Goal: Task Accomplishment & Management: Manage account settings

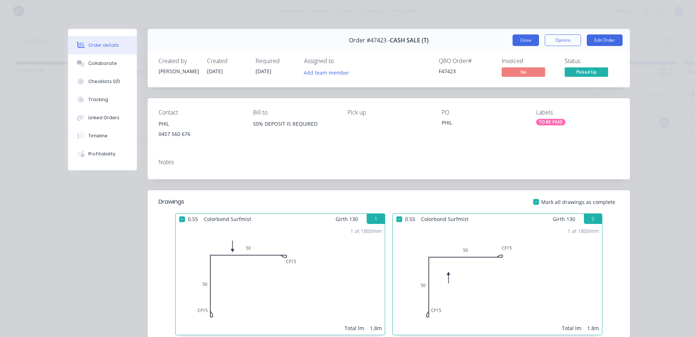
click at [516, 39] on button "Close" at bounding box center [526, 40] width 26 height 12
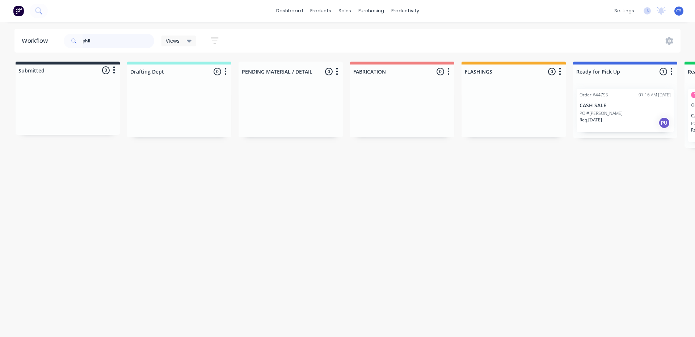
drag, startPoint x: 109, startPoint y: 38, endPoint x: 0, endPoint y: 86, distance: 119.4
click at [0, 81] on div "Workflow phil Views Save new view None (Default) edit Nilesh edit Production ed…" at bounding box center [347, 175] width 695 height 293
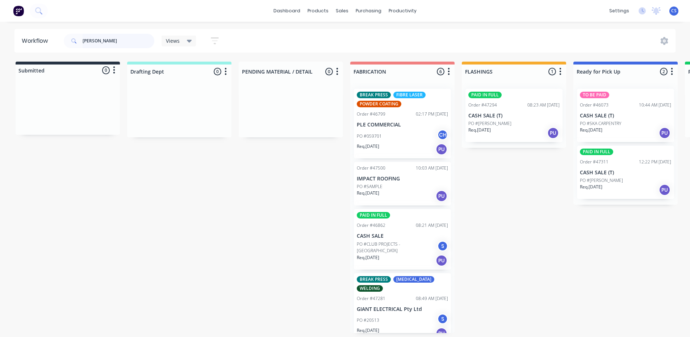
drag, startPoint x: 98, startPoint y: 45, endPoint x: 0, endPoint y: 52, distance: 98.3
click at [67, 49] on div "[PERSON_NAME]" at bounding box center [109, 41] width 90 height 22
click at [614, 186] on div "Req. [DATE] PU" at bounding box center [625, 190] width 91 height 12
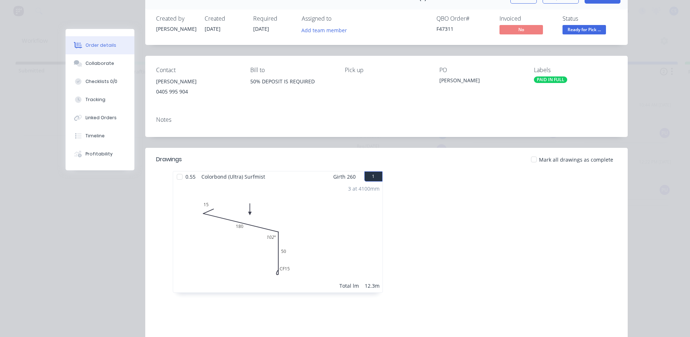
scroll to position [33, 0]
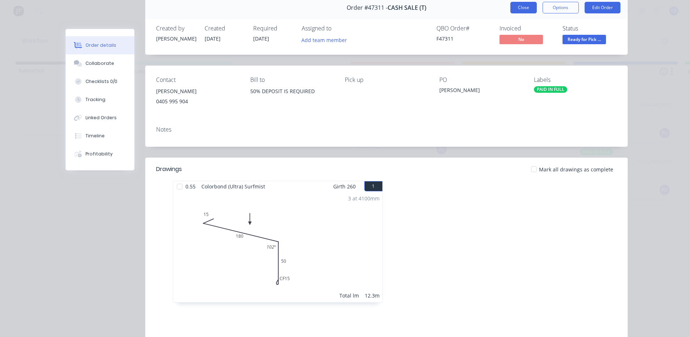
click at [525, 12] on button "Close" at bounding box center [523, 8] width 26 height 12
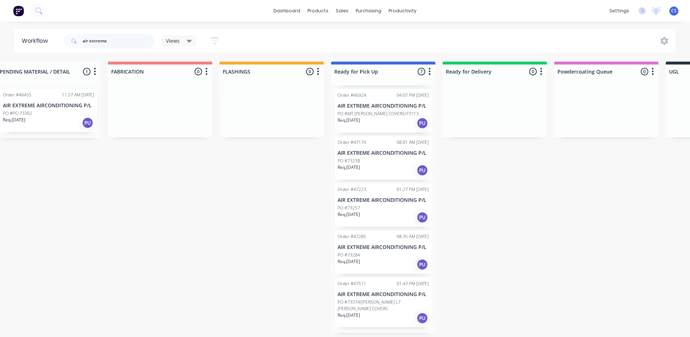
scroll to position [1, 242]
click at [375, 256] on div "Order #47285 08:35 AM [DATE] AIR EXTREME AIRCONDITIONING P/L PO #73284 Req. [DA…" at bounding box center [383, 251] width 97 height 43
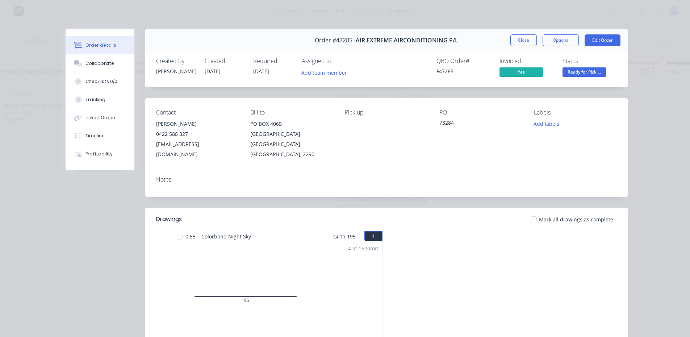
scroll to position [0, 242]
click at [525, 42] on button "Close" at bounding box center [523, 40] width 26 height 12
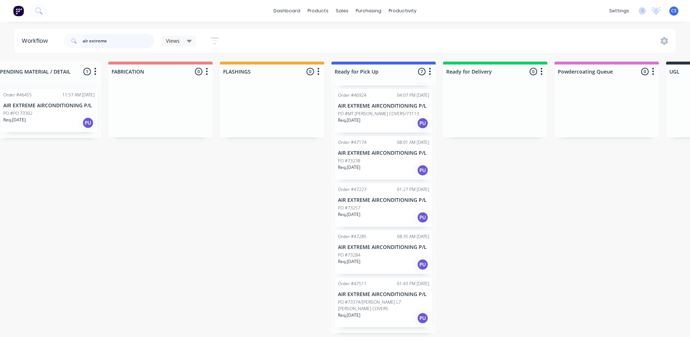
drag, startPoint x: 118, startPoint y: 39, endPoint x: 0, endPoint y: 42, distance: 118.4
click at [28, 44] on header "Workflow air extreme Views Save new view None (Default) edit [PERSON_NAME] edit…" at bounding box center [344, 41] width 661 height 24
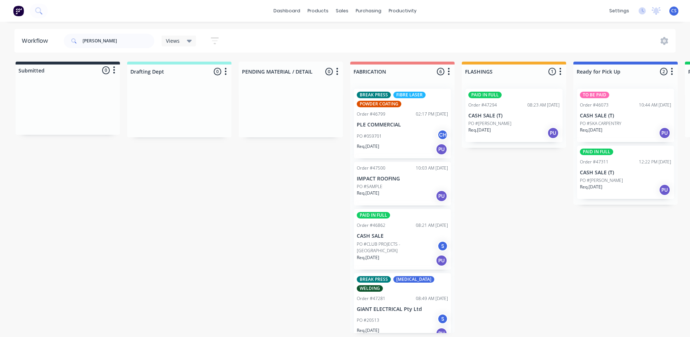
click at [612, 179] on div "PO #[PERSON_NAME]" at bounding box center [625, 180] width 91 height 7
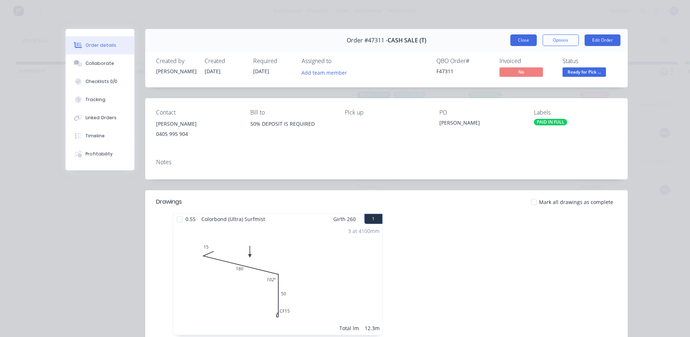
click at [518, 41] on button "Close" at bounding box center [523, 40] width 26 height 12
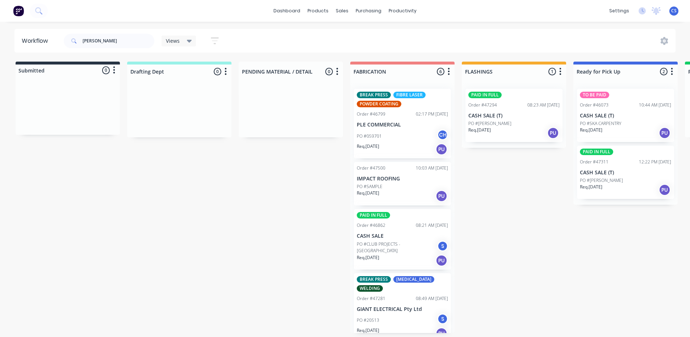
click at [496, 129] on div "Req. [DATE] PU" at bounding box center [513, 133] width 91 height 12
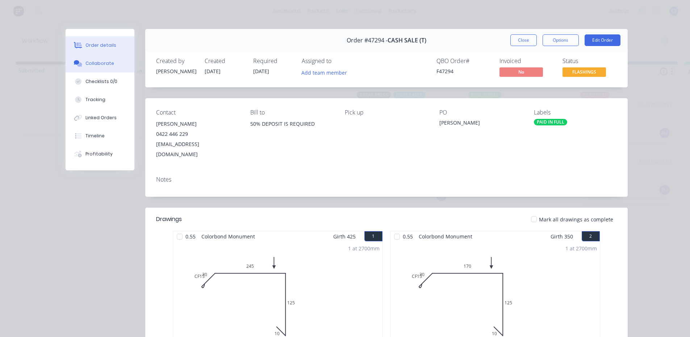
click at [101, 60] on div "Collaborate" at bounding box center [99, 63] width 29 height 7
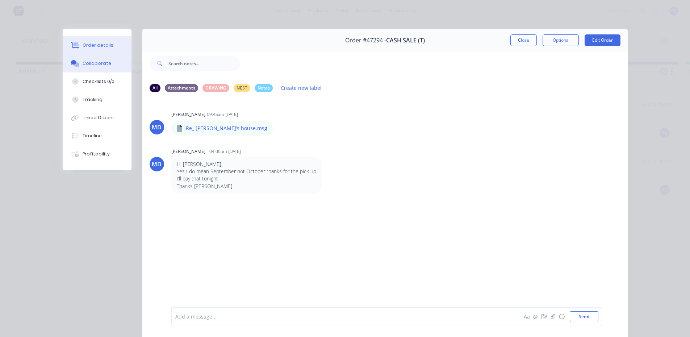
click at [104, 46] on div "Order details" at bounding box center [98, 45] width 31 height 7
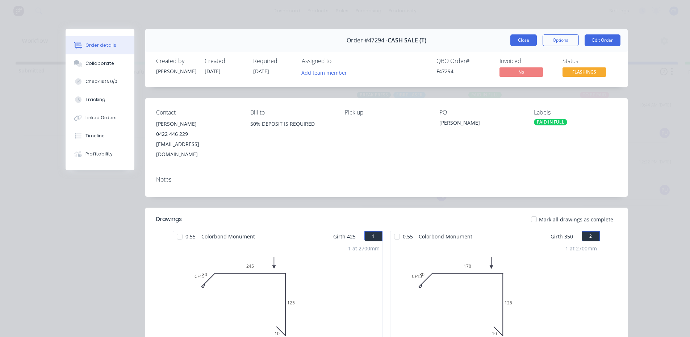
click at [525, 43] on button "Close" at bounding box center [523, 40] width 26 height 12
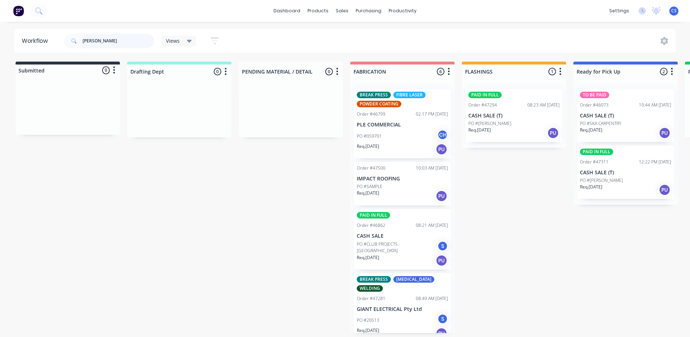
click at [88, 44] on input "[PERSON_NAME]" at bounding box center [119, 41] width 72 height 14
click at [84, 44] on input "[PERSON_NAME]" at bounding box center [119, 41] width 72 height 14
click at [88, 39] on input "[PERSON_NAME]" at bounding box center [119, 41] width 72 height 14
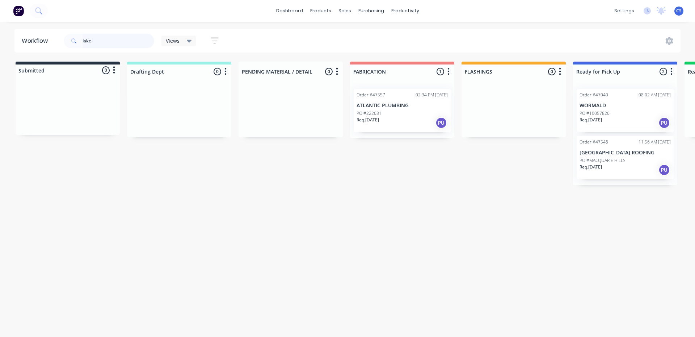
type input "lake"
click at [592, 161] on p "PO #MACQUARIE HILLS" at bounding box center [603, 160] width 46 height 7
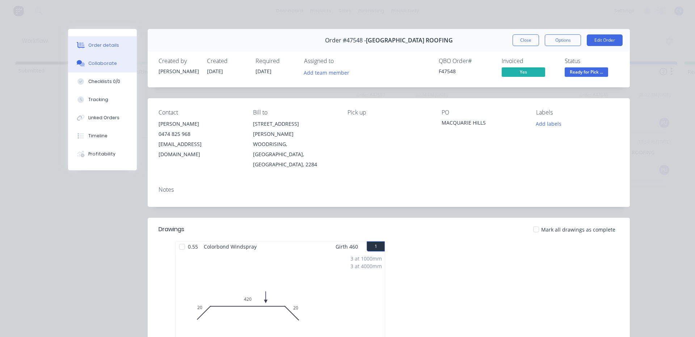
click at [100, 59] on button "Collaborate" at bounding box center [102, 63] width 69 height 18
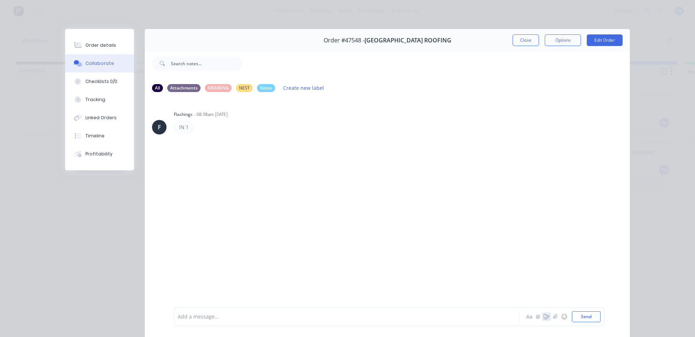
click at [544, 316] on icon "button" at bounding box center [547, 316] width 6 height 5
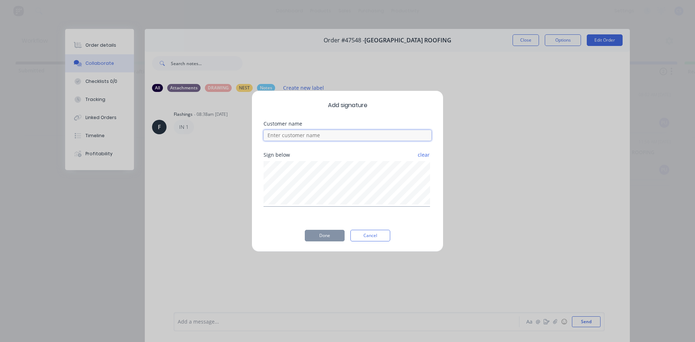
click at [304, 133] on input at bounding box center [348, 135] width 168 height 11
type input "[PERSON_NAME]"
click at [325, 238] on button "Done" at bounding box center [325, 236] width 40 height 12
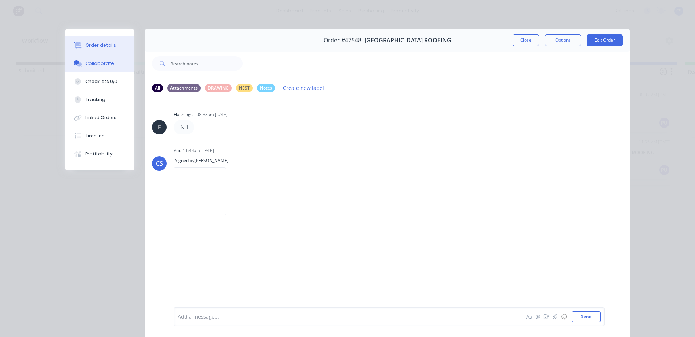
click at [99, 41] on button "Order details" at bounding box center [99, 45] width 69 height 18
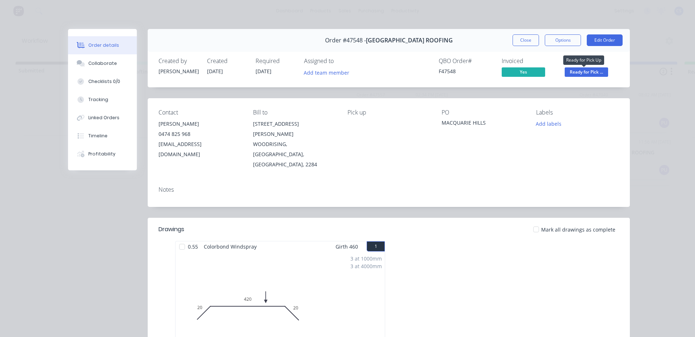
click at [597, 72] on span "Ready for Pick ..." at bounding box center [586, 71] width 43 height 9
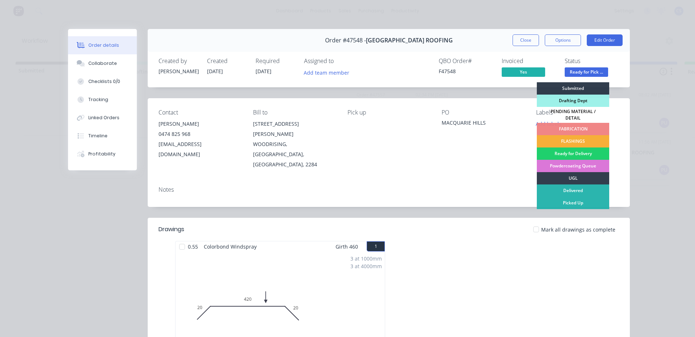
click at [581, 199] on div "Picked Up" at bounding box center [573, 203] width 72 height 12
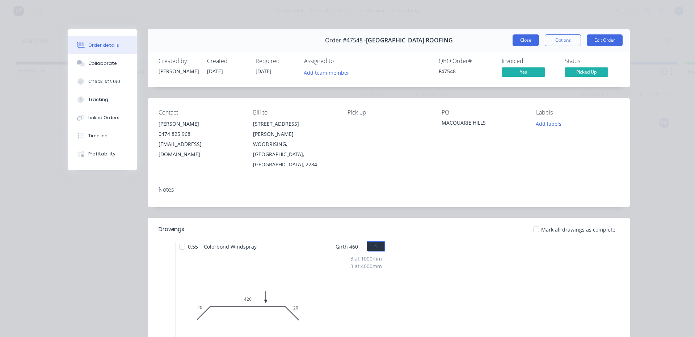
click at [528, 42] on button "Close" at bounding box center [526, 40] width 26 height 12
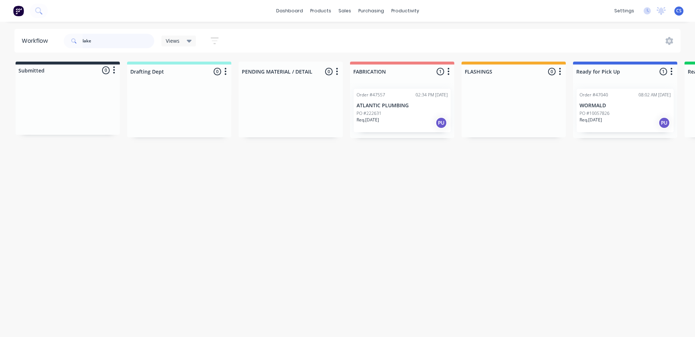
drag, startPoint x: 108, startPoint y: 40, endPoint x: 76, endPoint y: 35, distance: 31.8
click at [76, 35] on div "lake" at bounding box center [109, 41] width 90 height 14
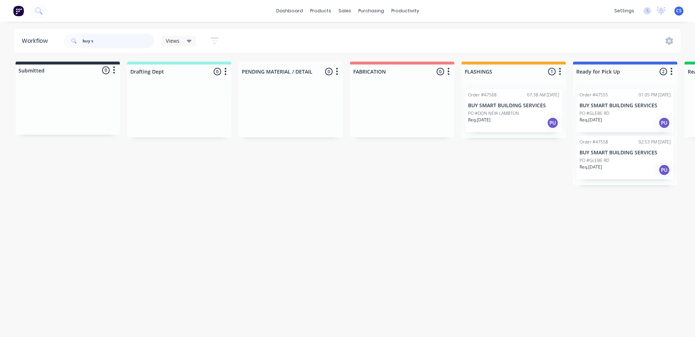
click at [618, 163] on div "Order #47555 01:05 PM [DATE] BUY SMART BUILDING SERVICES [GEOGRAPHIC_DATA] Req.…" at bounding box center [625, 134] width 104 height 102
type input "buy s"
click at [618, 165] on div "Req. [DATE] PU" at bounding box center [624, 170] width 91 height 12
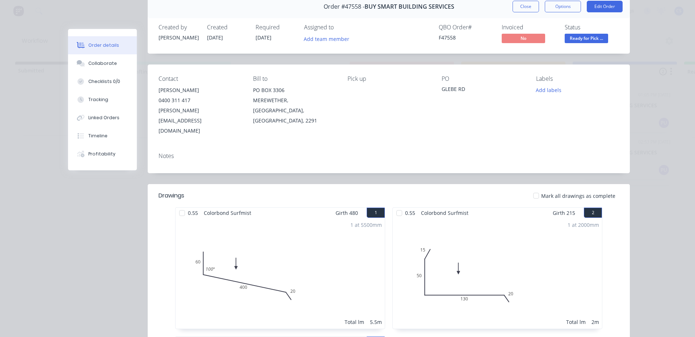
scroll to position [0, 0]
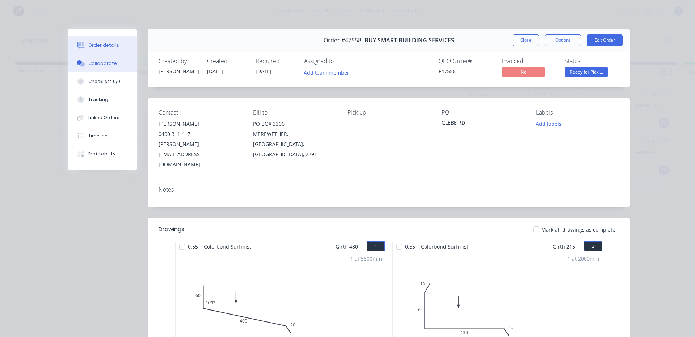
click at [107, 66] on div "Collaborate" at bounding box center [102, 63] width 29 height 7
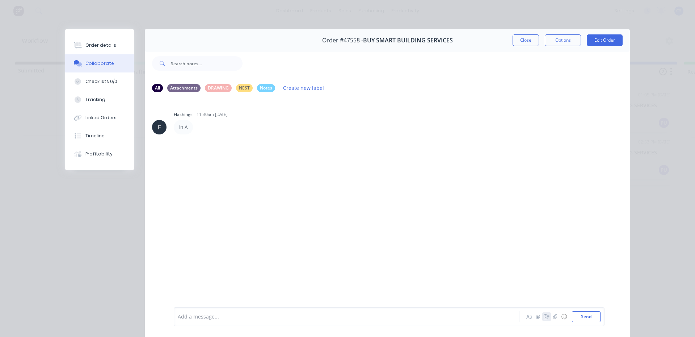
click at [545, 319] on icon "button" at bounding box center [547, 316] width 6 height 5
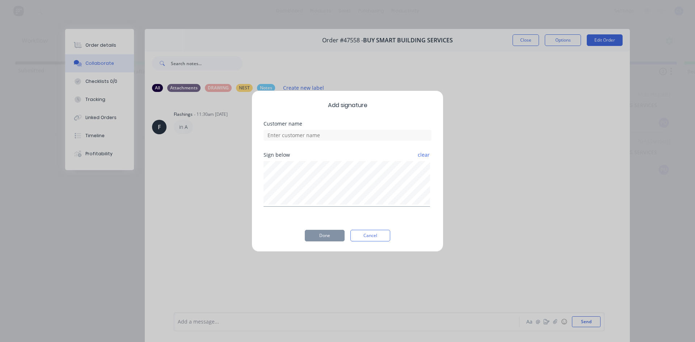
click at [336, 141] on div "Customer name" at bounding box center [348, 136] width 168 height 31
click at [336, 140] on input at bounding box center [348, 135] width 168 height 11
type input "[PERSON_NAME]"
click at [327, 239] on button "Done" at bounding box center [325, 236] width 40 height 12
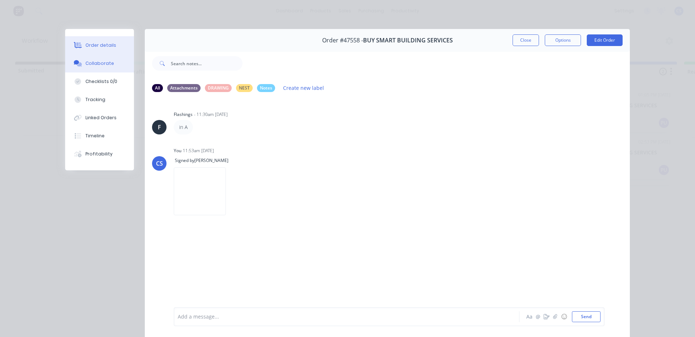
click at [108, 40] on button "Order details" at bounding box center [99, 45] width 69 height 18
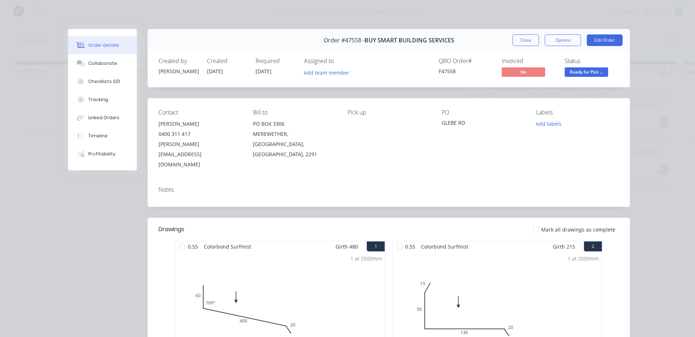
click at [585, 75] on span "Ready for Pick ..." at bounding box center [586, 71] width 43 height 9
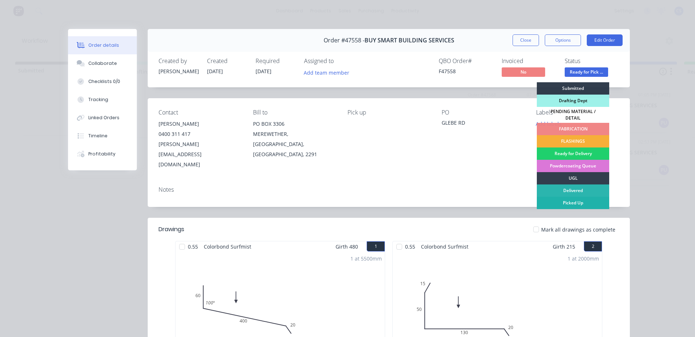
click at [566, 200] on div "Picked Up" at bounding box center [573, 203] width 72 height 12
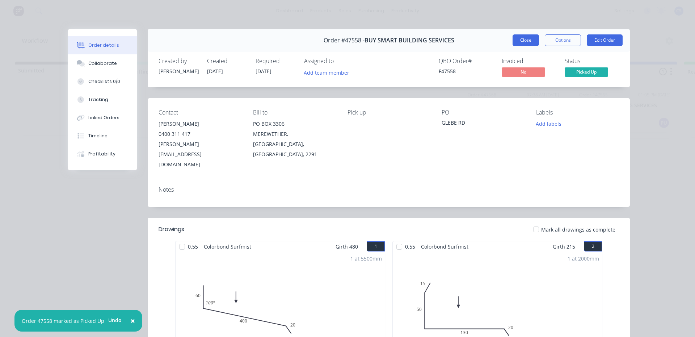
click at [528, 40] on button "Close" at bounding box center [526, 40] width 26 height 12
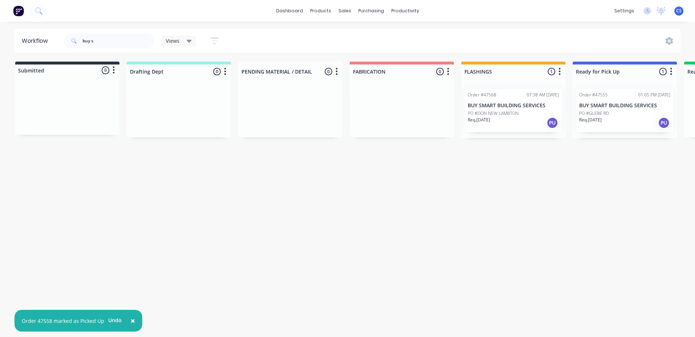
click at [600, 113] on p "PO #GLEBE RD" at bounding box center [594, 113] width 30 height 7
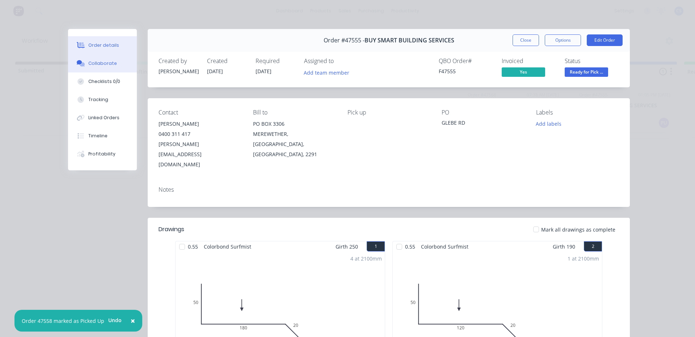
click at [99, 62] on div "Collaborate" at bounding box center [102, 63] width 29 height 7
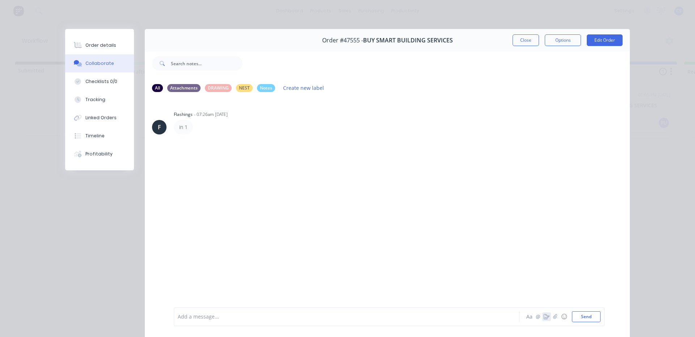
click at [544, 316] on icon "button" at bounding box center [547, 316] width 6 height 5
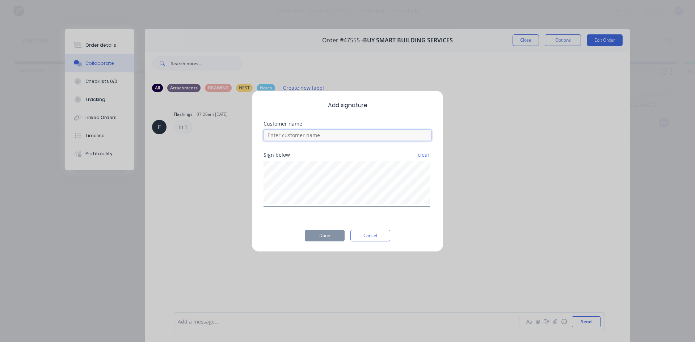
click at [324, 135] on input at bounding box center [348, 135] width 168 height 11
type input "[PERSON_NAME]"
click at [312, 233] on button "Done" at bounding box center [325, 236] width 40 height 12
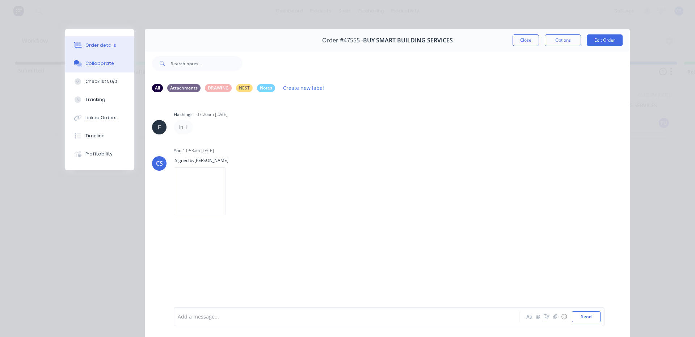
click at [111, 46] on button "Order details" at bounding box center [99, 45] width 69 height 18
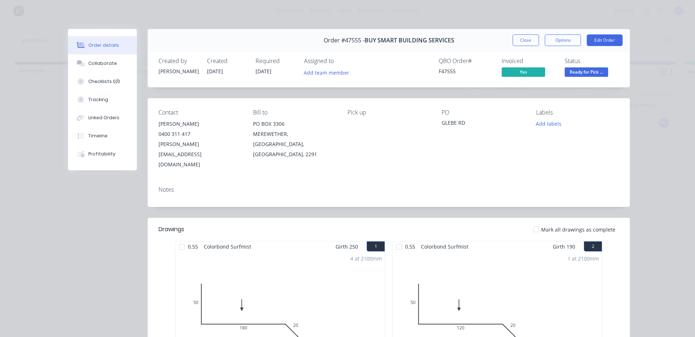
click at [598, 71] on span "Ready for Pick ..." at bounding box center [586, 71] width 43 height 9
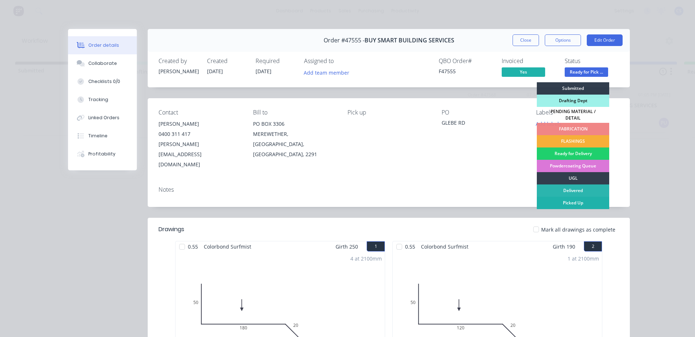
click at [569, 198] on div "Picked Up" at bounding box center [573, 203] width 72 height 12
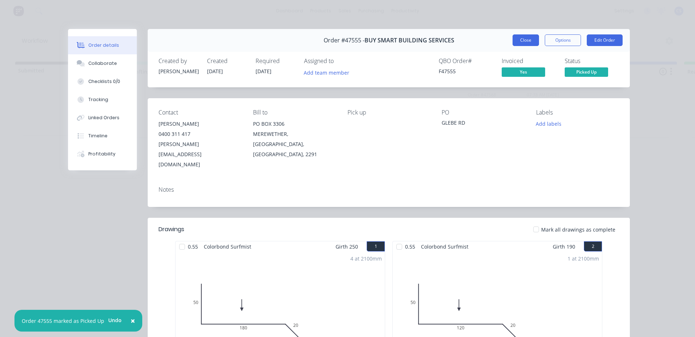
click at [515, 39] on button "Close" at bounding box center [526, 40] width 26 height 12
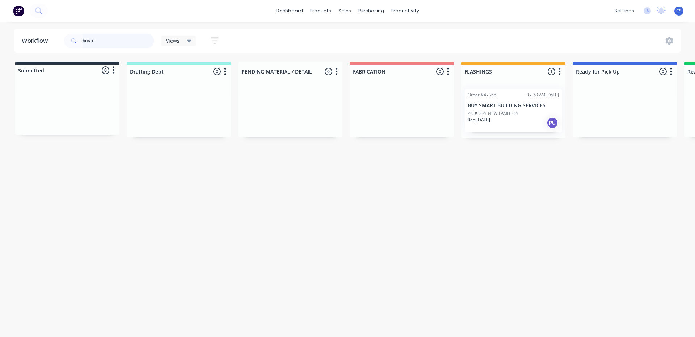
drag, startPoint x: 102, startPoint y: 41, endPoint x: 68, endPoint y: 46, distance: 34.0
click at [68, 46] on div "buy s" at bounding box center [109, 41] width 90 height 14
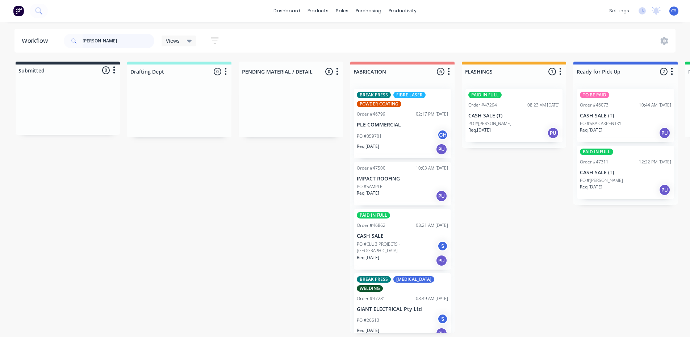
type input "[PERSON_NAME]"
click at [612, 179] on div "PO #[PERSON_NAME]" at bounding box center [625, 180] width 91 height 7
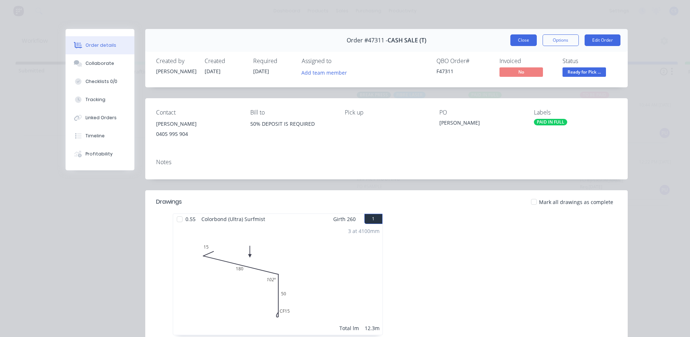
click at [522, 35] on button "Close" at bounding box center [523, 40] width 26 height 12
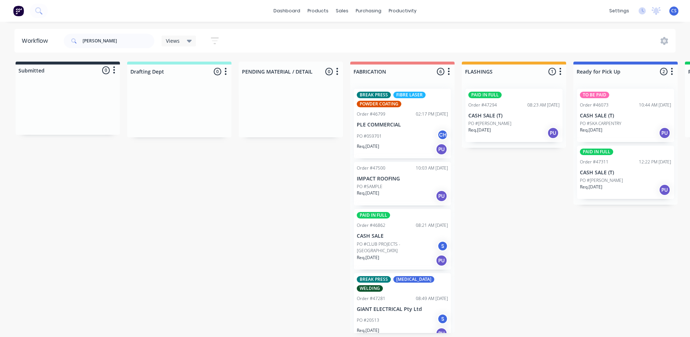
click at [506, 117] on p "CASH SALE (T)" at bounding box center [513, 116] width 91 height 6
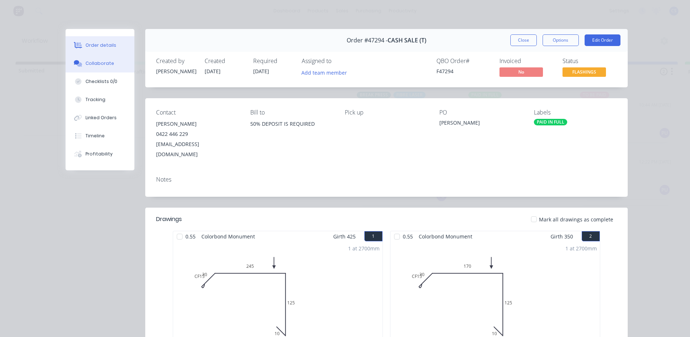
click at [77, 65] on icon at bounding box center [79, 64] width 5 height 4
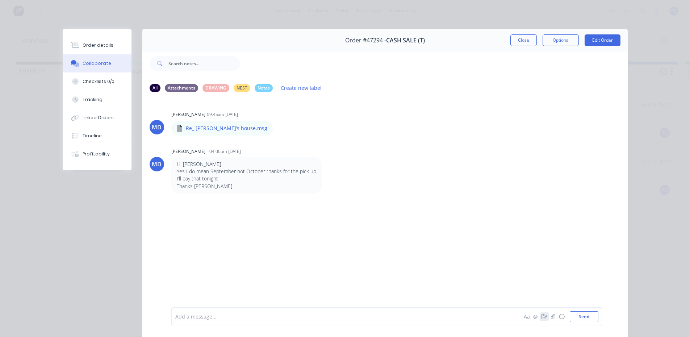
click at [544, 316] on icon "button" at bounding box center [544, 316] width 6 height 5
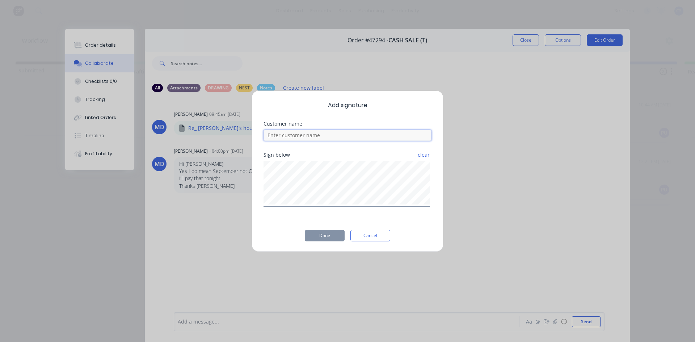
click at [300, 132] on input at bounding box center [348, 135] width 168 height 11
type input "[PERSON_NAME]"
click at [330, 237] on button "Done" at bounding box center [325, 236] width 40 height 12
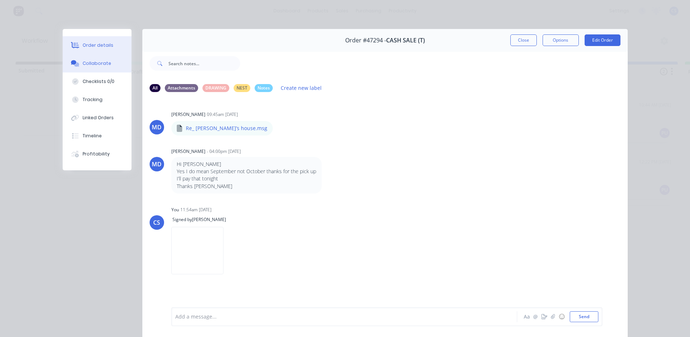
click at [89, 47] on div "Order details" at bounding box center [98, 45] width 31 height 7
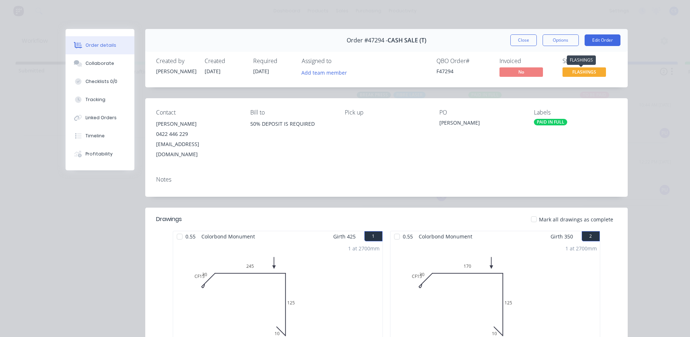
click at [584, 72] on span "FLASHINGS" at bounding box center [583, 71] width 43 height 9
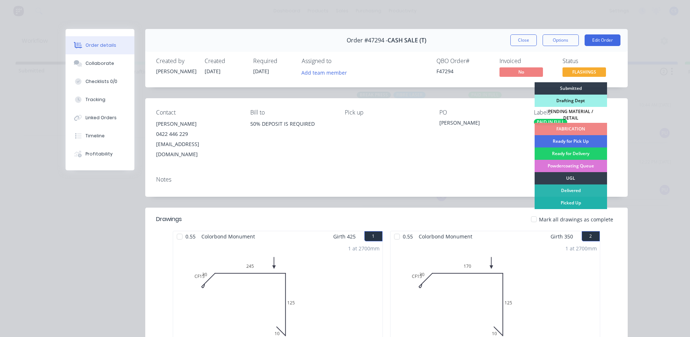
click at [578, 201] on div "Picked Up" at bounding box center [570, 203] width 72 height 12
